Goal: Find specific page/section: Find specific page/section

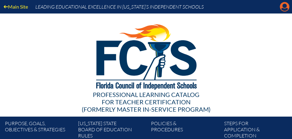
click at [285, 5] on icon "Manage account" at bounding box center [285, 7] width 10 height 10
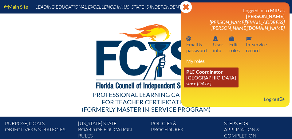
click at [209, 71] on link "PLC Coordinator Saint Andrew’s School since 2008 Aug 1" at bounding box center [211, 78] width 55 height 20
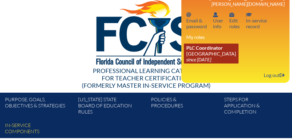
scroll to position [22, 0]
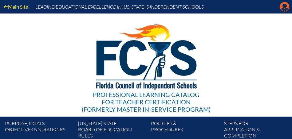
click at [286, 10] on icon "Manage account" at bounding box center [285, 7] width 10 height 10
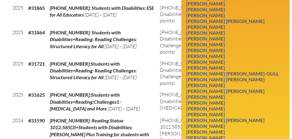
scroll to position [396, 0]
click at [208, 134] on link "[PERSON_NAME]" at bounding box center [206, 138] width 44 height 8
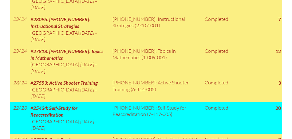
scroll to position [607, 0]
